Goal: Information Seeking & Learning: Learn about a topic

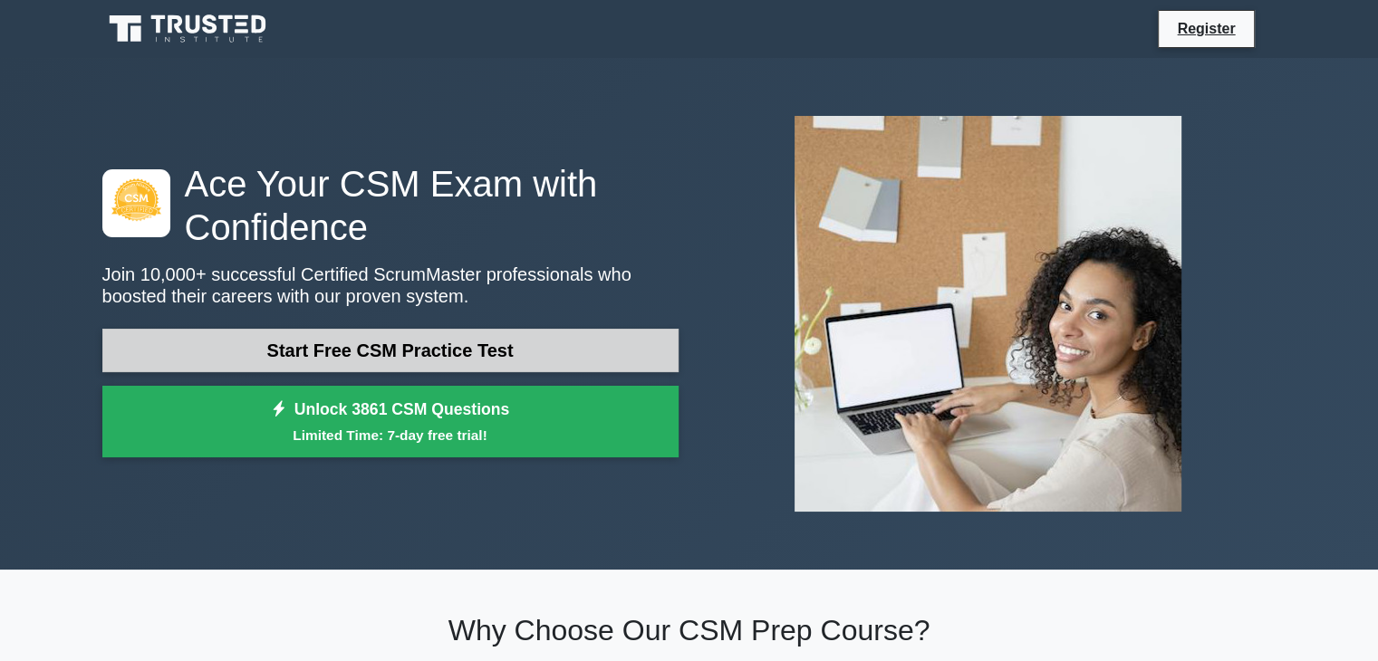
click at [335, 346] on link "Start Free CSM Practice Test" at bounding box center [390, 350] width 576 height 43
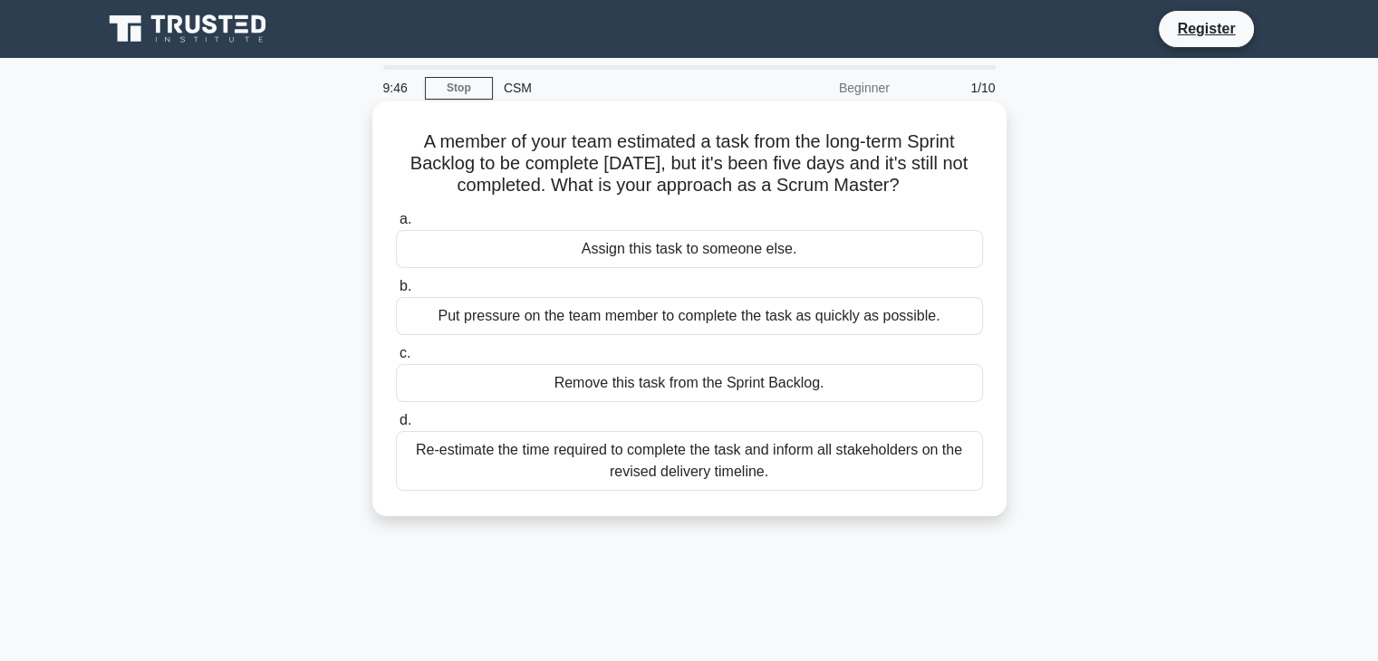
click at [639, 461] on div "Re-estimate the time required to complete the task and inform all stakeholders …" at bounding box center [689, 461] width 587 height 60
click at [396, 427] on input "d. Re-estimate the time required to complete the task and inform all stakeholde…" at bounding box center [396, 421] width 0 height 12
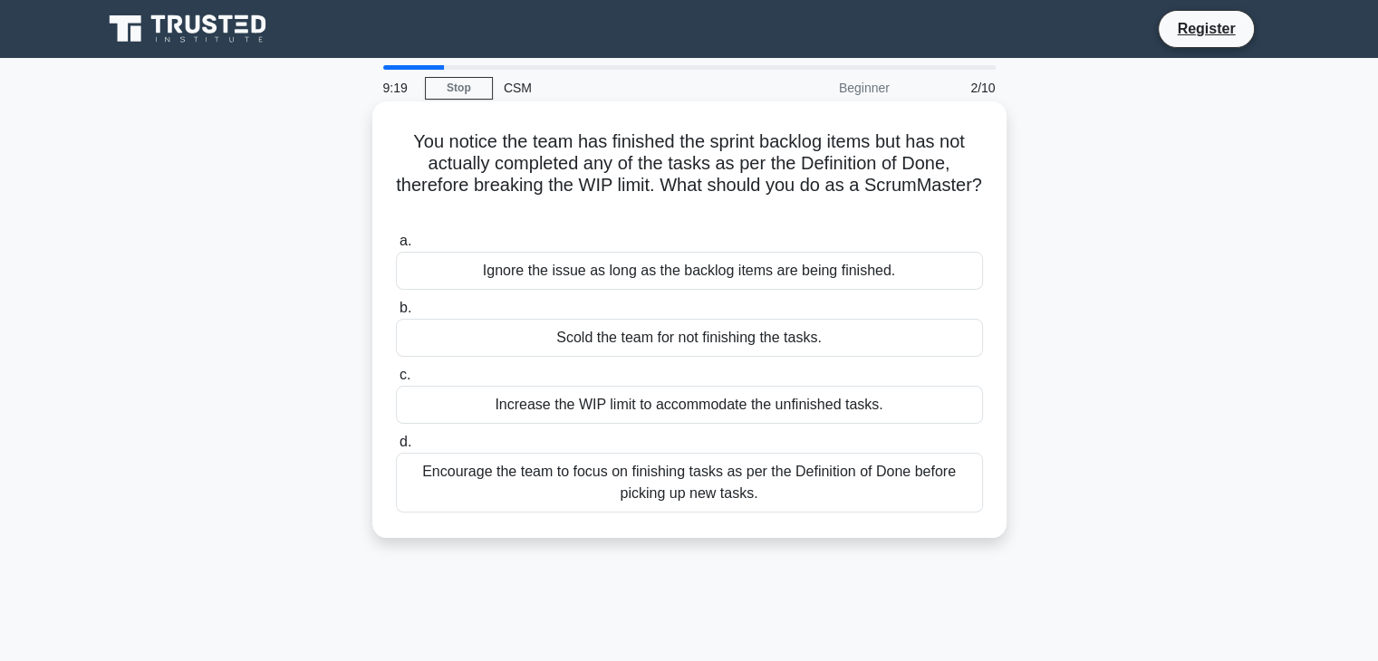
click at [640, 482] on div "Encourage the team to focus on finishing tasks as per the Definition of Done be…" at bounding box center [689, 483] width 587 height 60
click at [396, 448] on input "d. Encourage the team to focus on finishing tasks as per the Definition of Done…" at bounding box center [396, 443] width 0 height 12
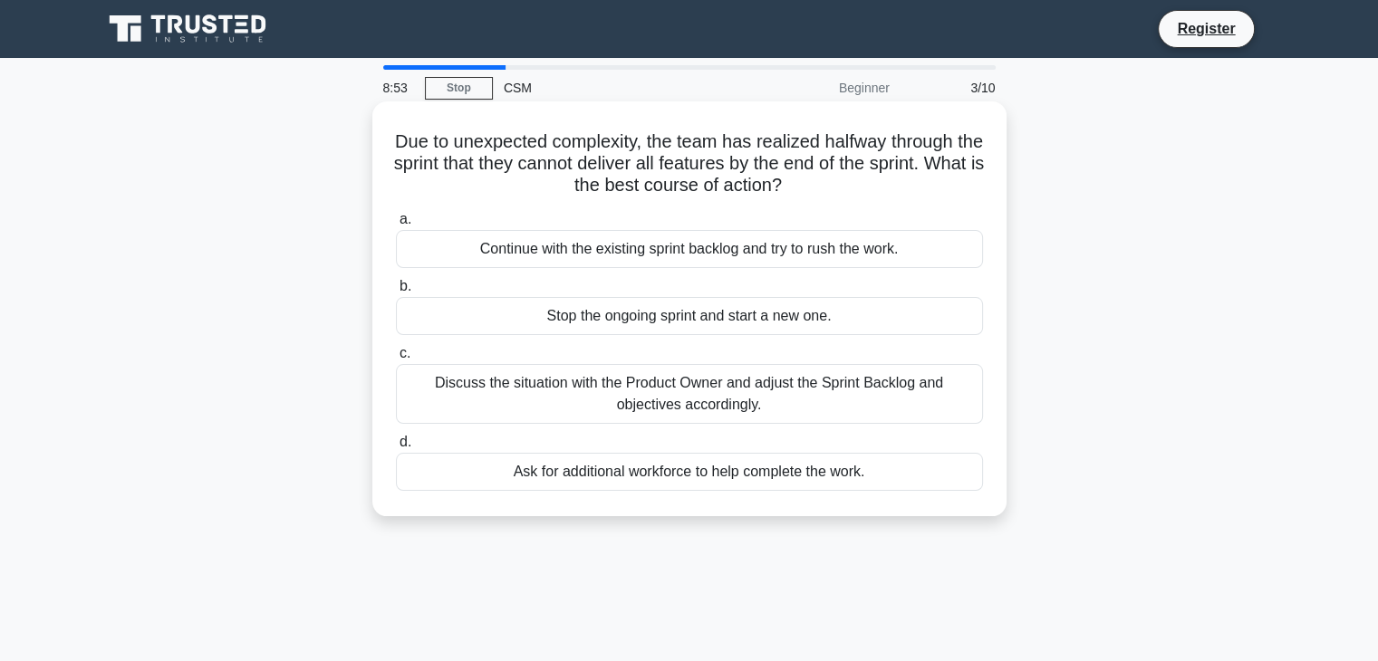
click at [623, 403] on div "Discuss the situation with the Product Owner and adjust the Sprint Backlog and …" at bounding box center [689, 394] width 587 height 60
click at [396, 360] on input "c. Discuss the situation with the Product Owner and adjust the Sprint Backlog a…" at bounding box center [396, 354] width 0 height 12
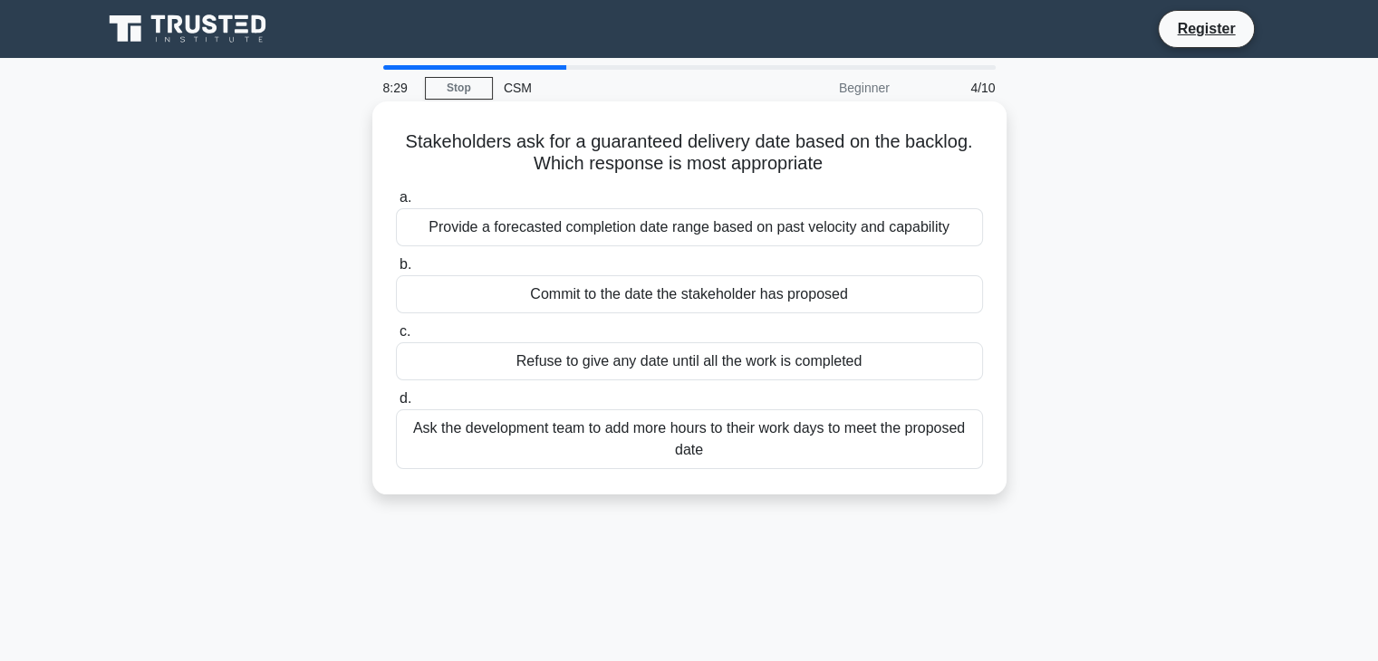
click at [544, 235] on div "Provide a forecasted completion date range based on past velocity and capability" at bounding box center [689, 227] width 587 height 38
click at [396, 204] on input "a. Provide a forecasted completion date range based on past velocity and capabi…" at bounding box center [396, 198] width 0 height 12
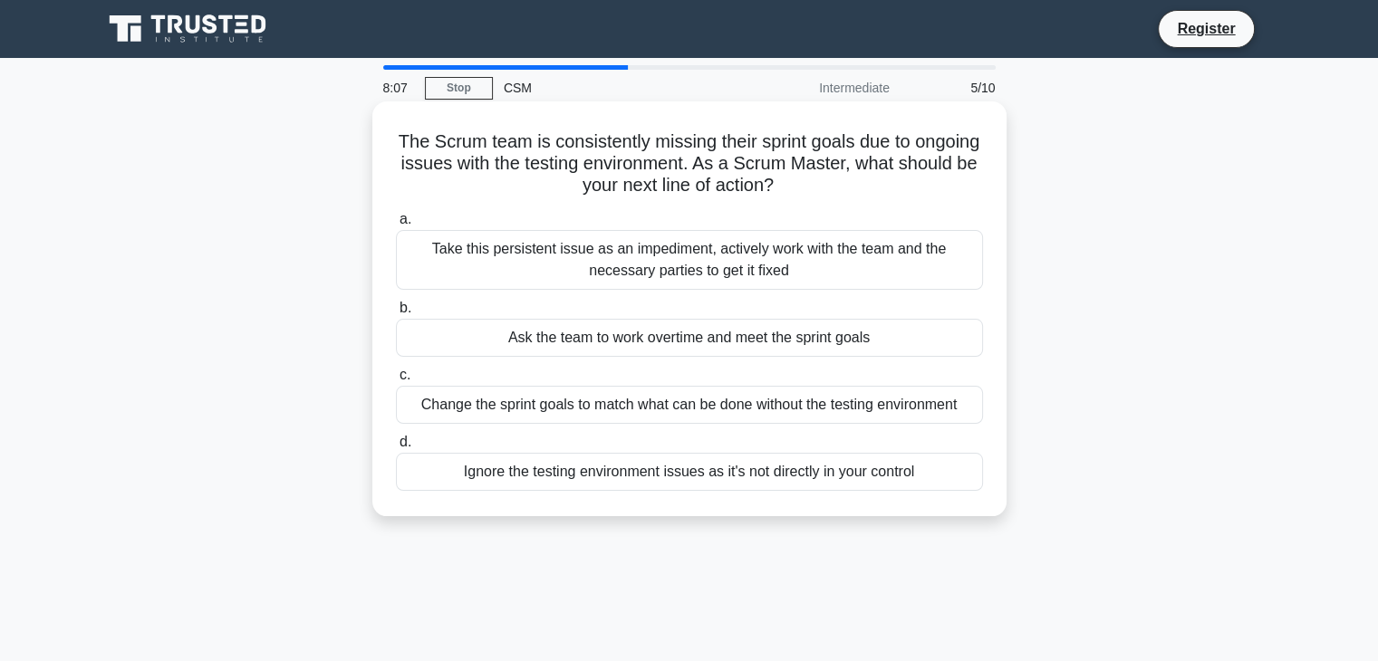
click at [675, 248] on div "Take this persistent issue as an impediment, actively work with the team and th…" at bounding box center [689, 260] width 587 height 60
click at [396, 226] on input "a. Take this persistent issue as an impediment, actively work with the team and…" at bounding box center [396, 220] width 0 height 12
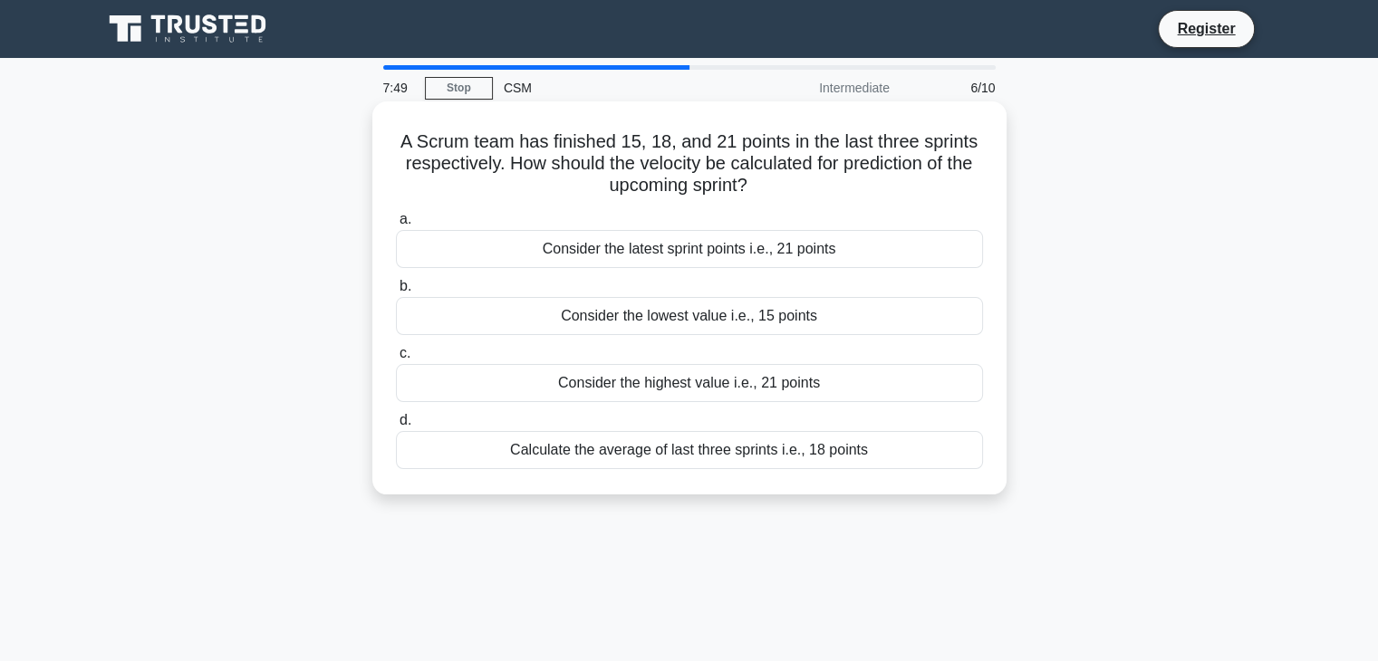
click at [691, 456] on div "Calculate the average of last three sprints i.e., 18 points" at bounding box center [689, 450] width 587 height 38
click at [396, 427] on input "d. Calculate the average of last three sprints i.e., 18 points" at bounding box center [396, 421] width 0 height 12
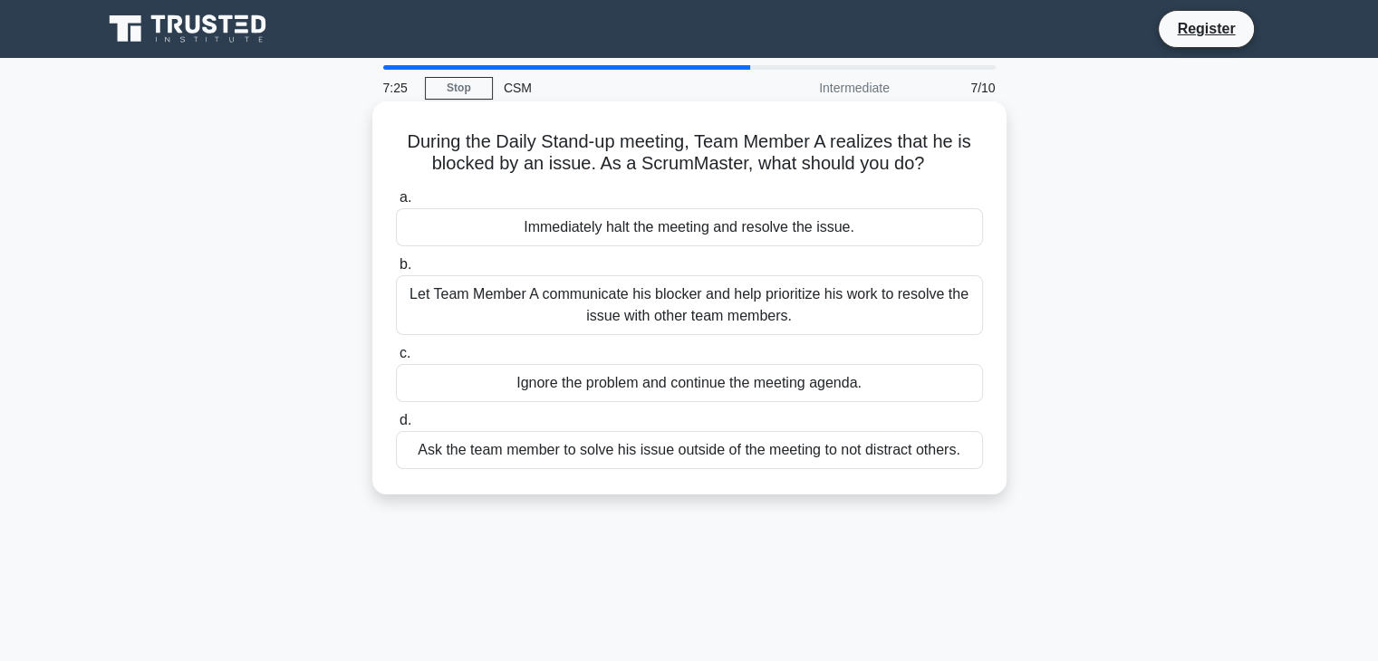
click at [684, 313] on div "Let Team Member A communicate his blocker and help prioritize his work to resol…" at bounding box center [689, 305] width 587 height 60
click at [396, 271] on input "b. Let Team Member A communicate his blocker and help prioritize his work to re…" at bounding box center [396, 265] width 0 height 12
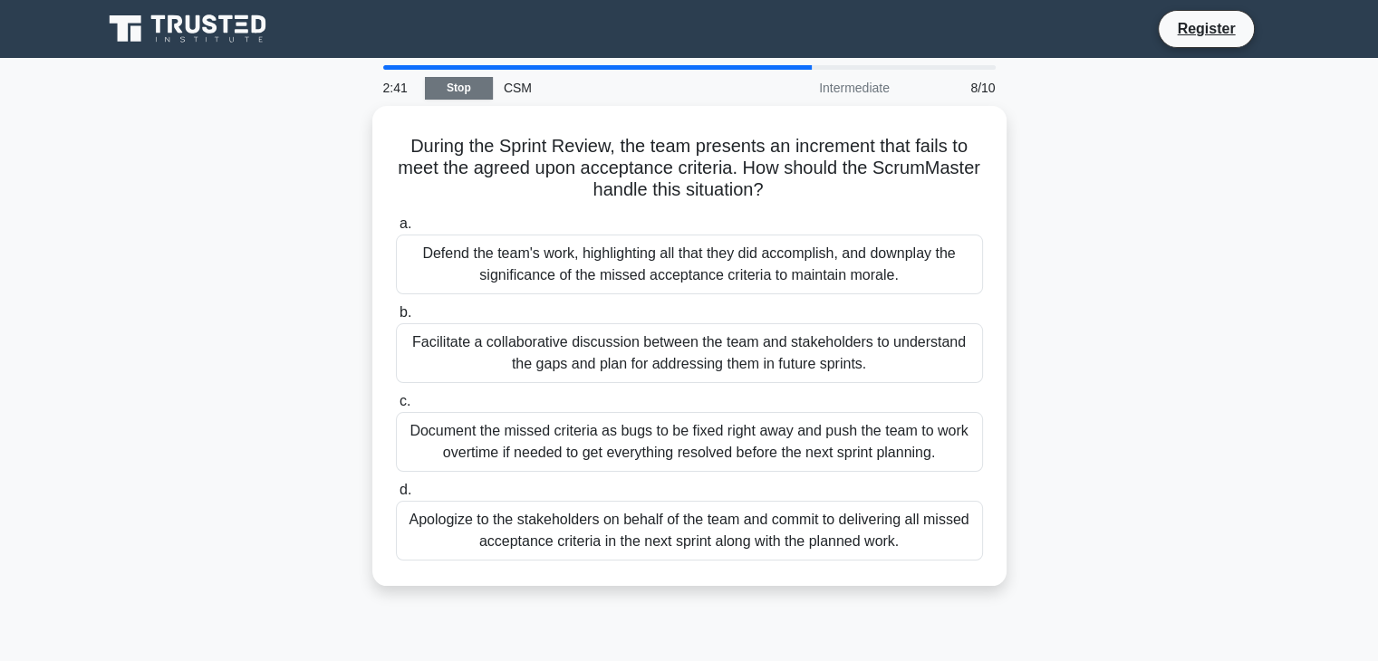
click at [464, 86] on link "Stop" at bounding box center [459, 88] width 68 height 23
